Goal: Task Accomplishment & Management: Use online tool/utility

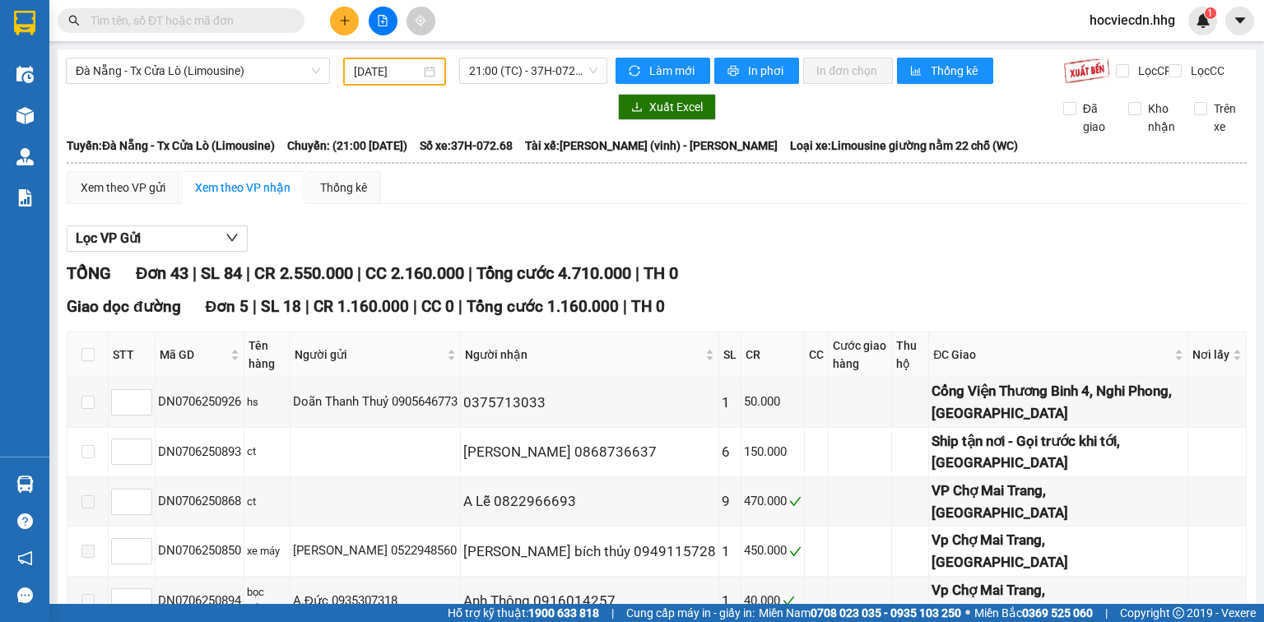
click at [258, 22] on input "text" at bounding box center [188, 21] width 194 height 18
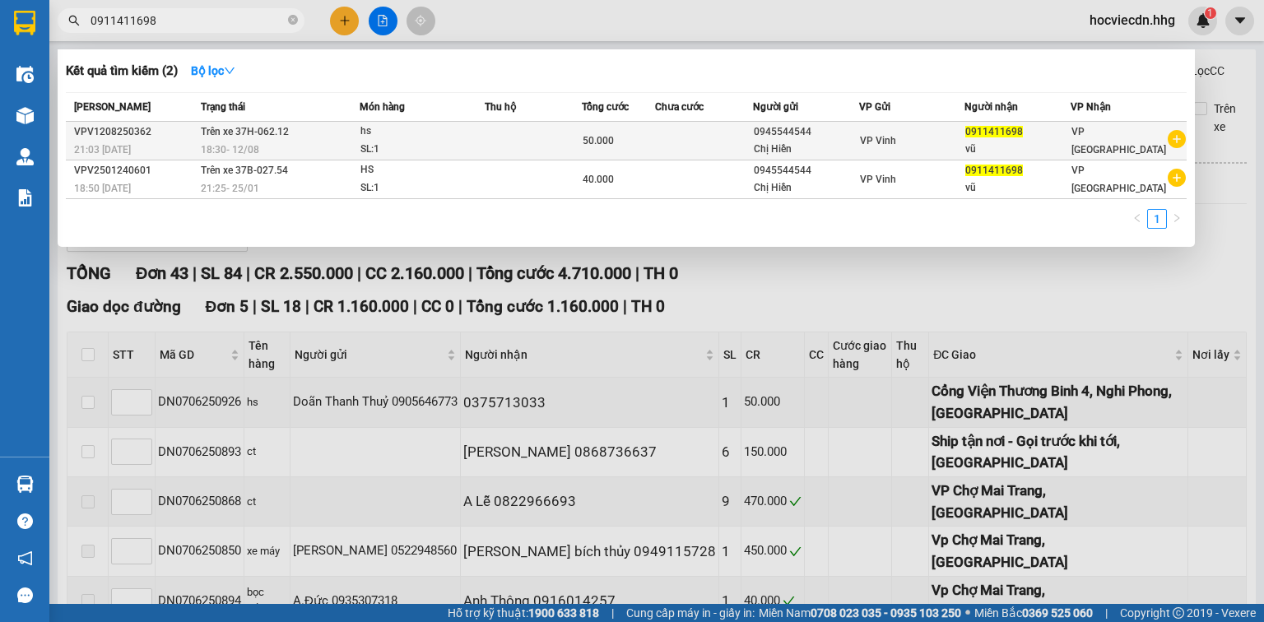
type input "0911411698"
click at [667, 128] on td at bounding box center [704, 141] width 98 height 39
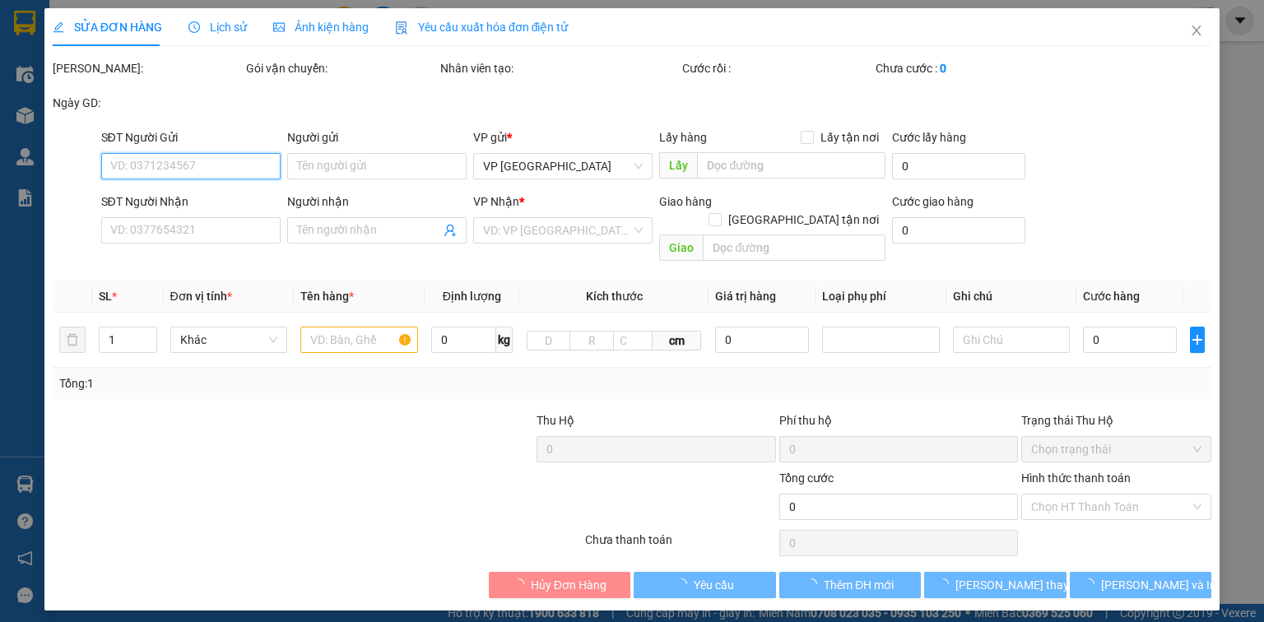
type input "0945544544"
type input "Chị Hiền"
type input "0911411698"
type input "vũ"
type input "50.000"
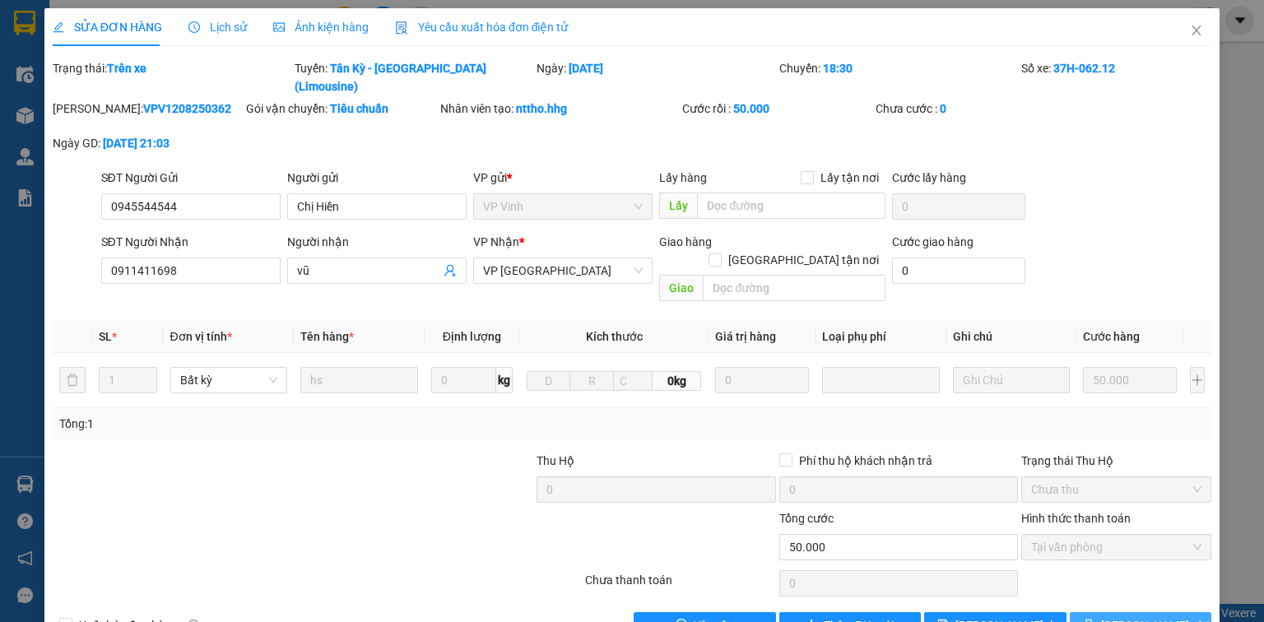
click at [1094, 620] on icon "printer" at bounding box center [1088, 625] width 11 height 11
